Goal: Navigation & Orientation: Find specific page/section

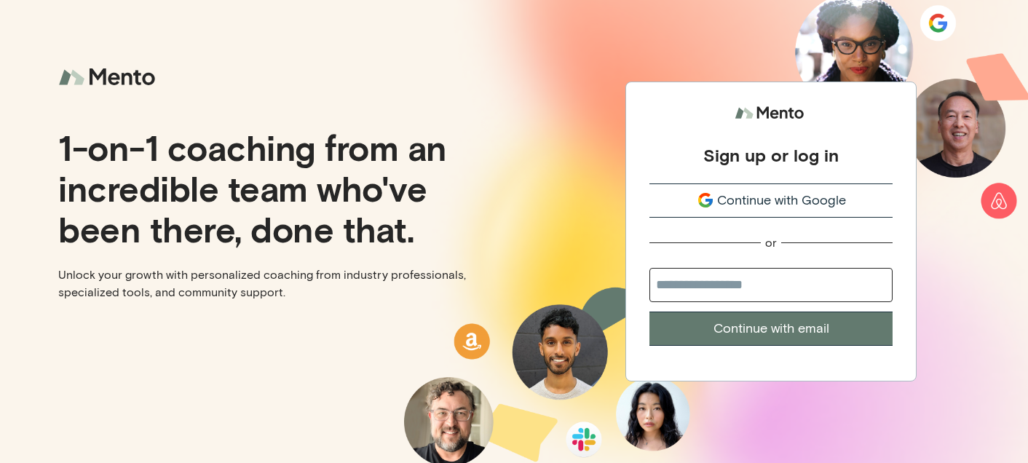
click at [713, 204] on icon "submit" at bounding box center [705, 199] width 17 height 17
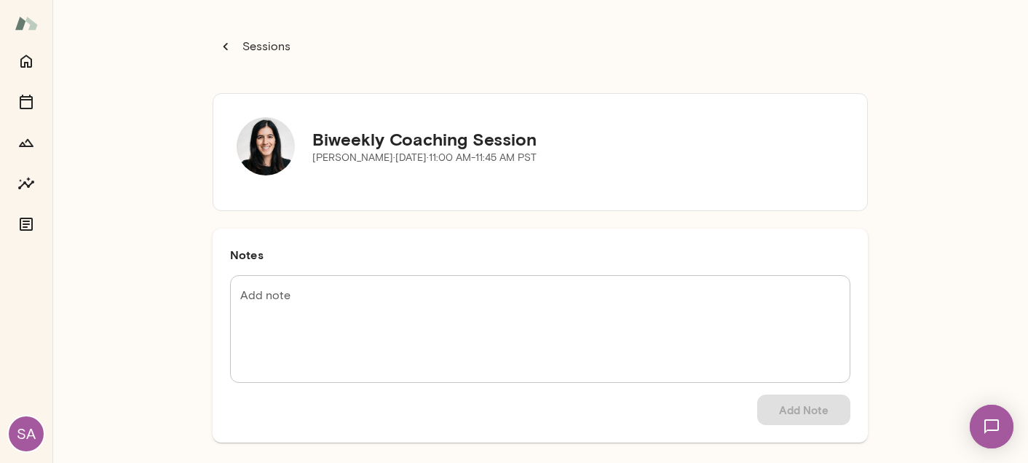
click at [265, 48] on p "Sessions" at bounding box center [265, 46] width 51 height 17
